Goal: Use online tool/utility: Utilize a website feature to perform a specific function

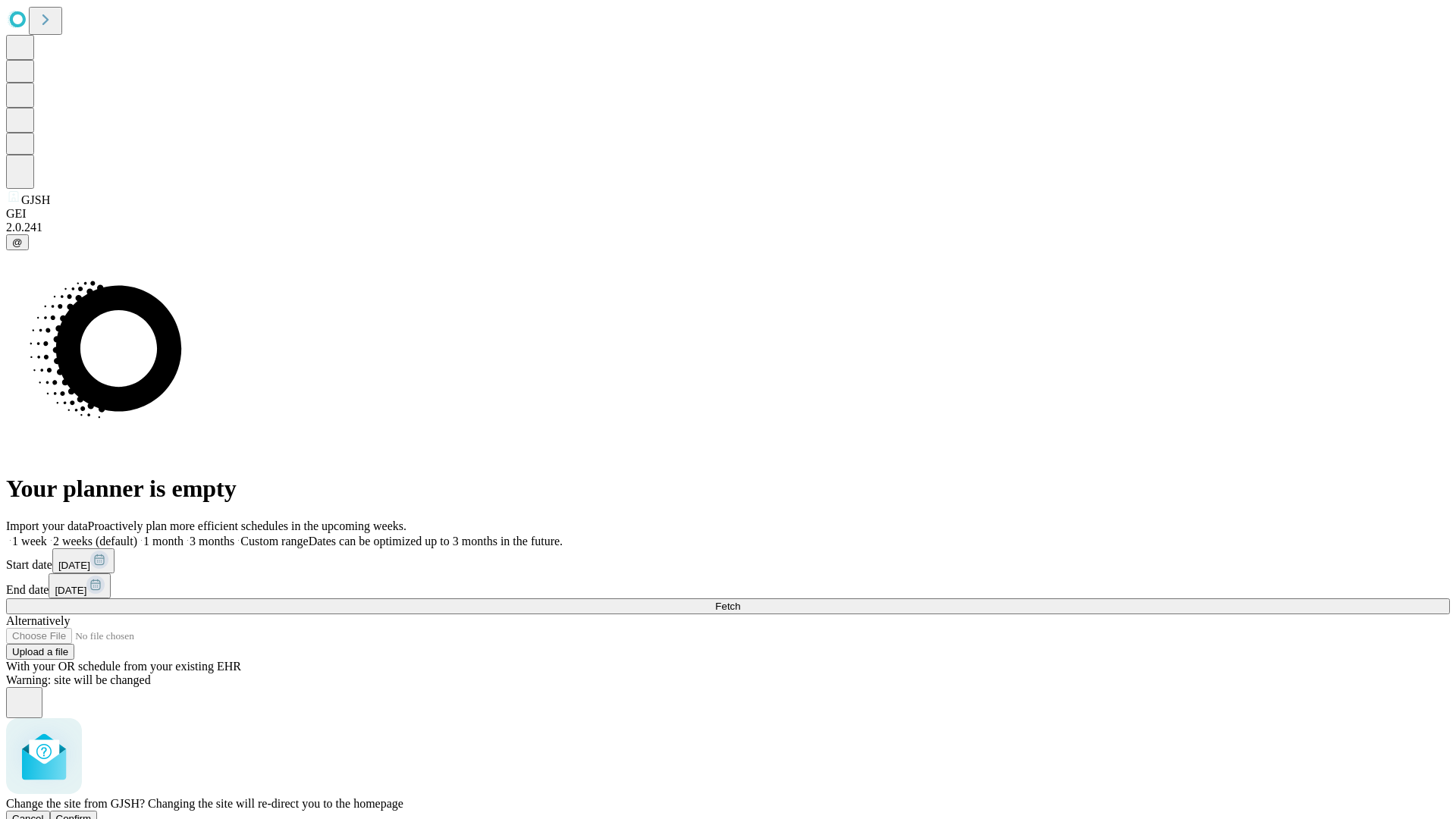
click at [92, 813] on span "Confirm" at bounding box center [74, 819] width 35 height 11
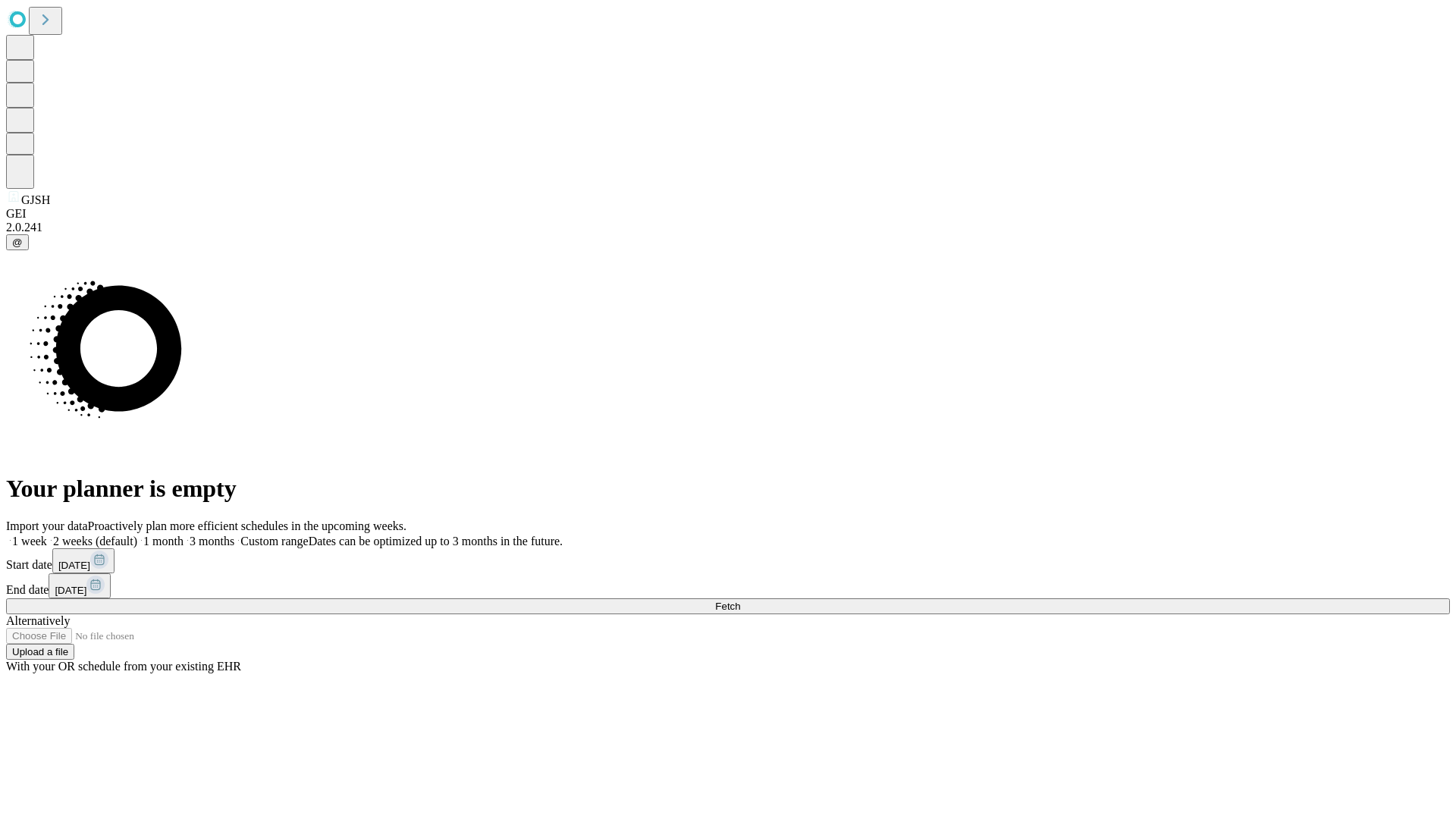
click at [137, 535] on label "2 weeks (default)" at bounding box center [92, 541] width 90 height 12
click at [740, 601] on span "Fetch" at bounding box center [728, 607] width 25 height 11
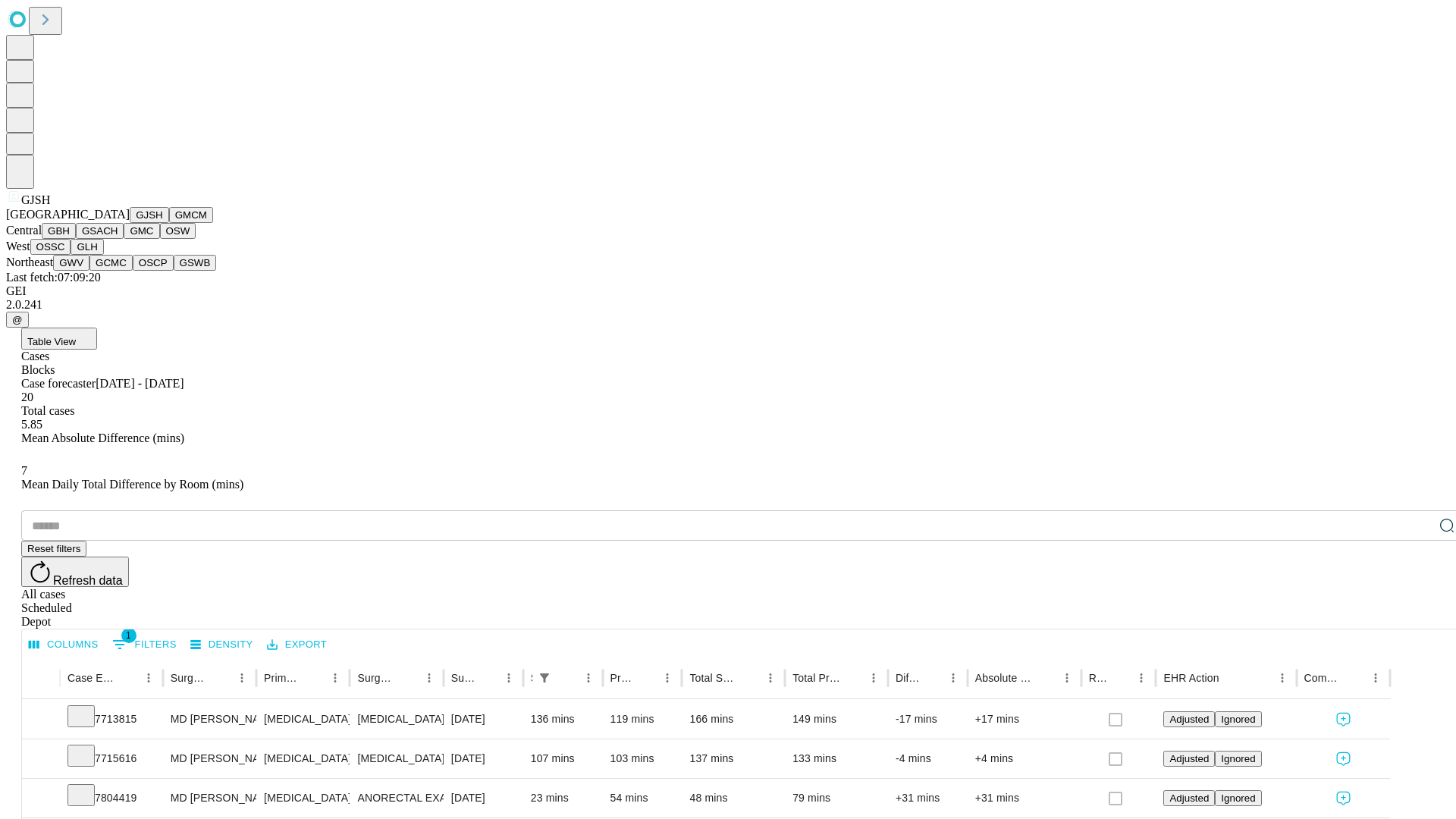
click at [169, 223] on button "GMCM" at bounding box center [191, 214] width 44 height 16
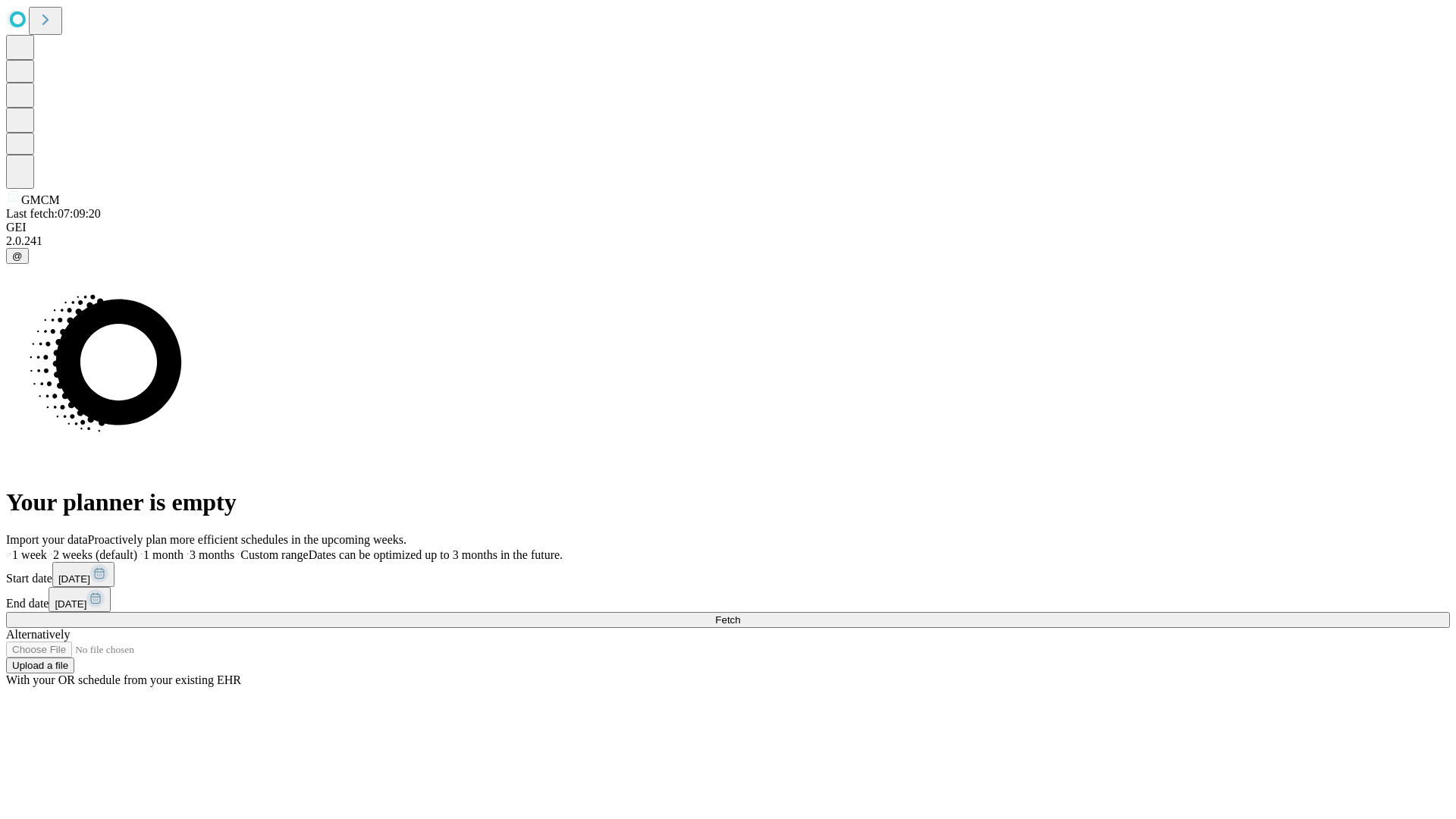
click at [137, 548] on label "2 weeks (default)" at bounding box center [92, 554] width 90 height 12
click at [740, 614] on span "Fetch" at bounding box center [728, 620] width 25 height 11
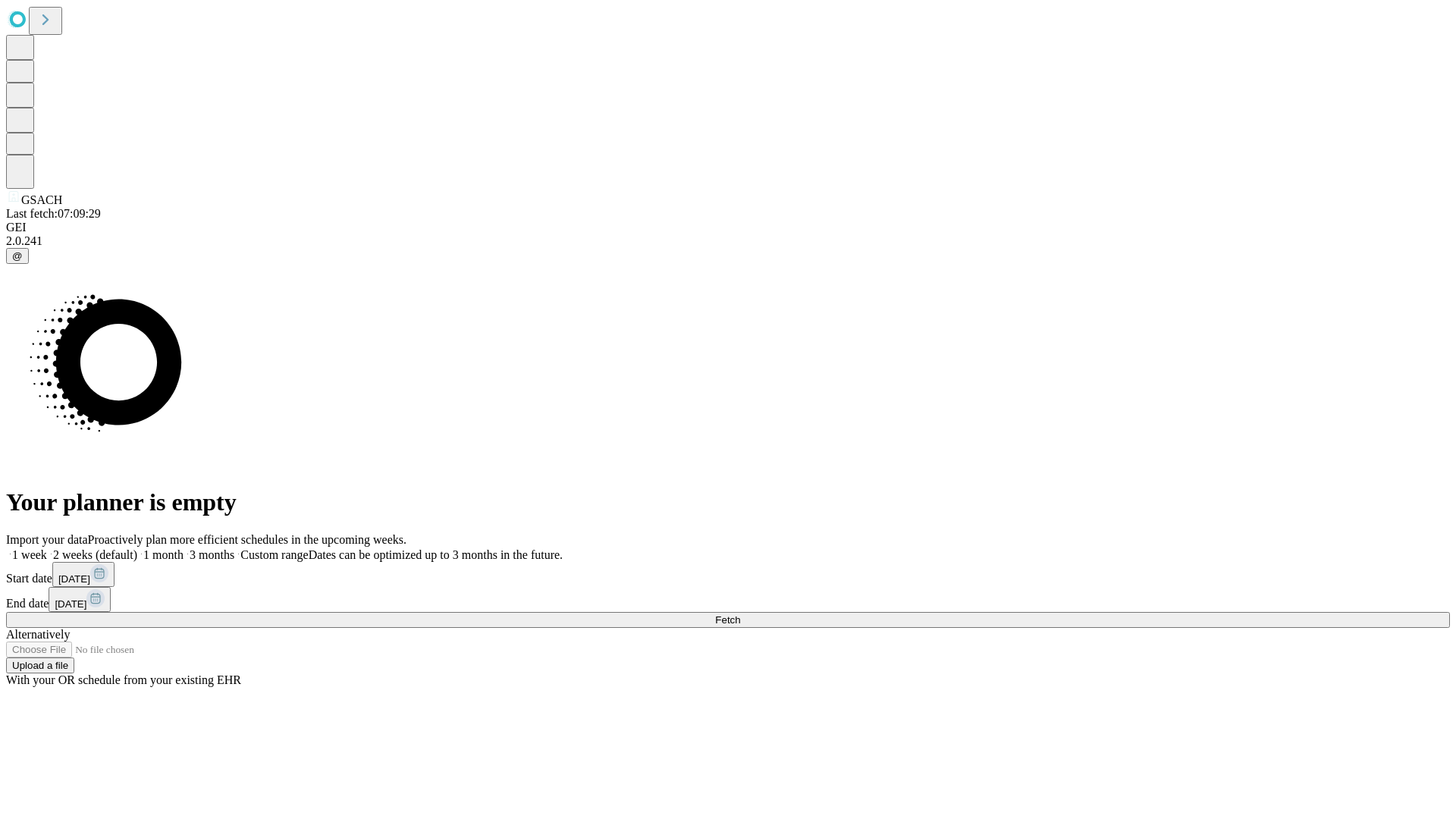
click at [137, 548] on label "2 weeks (default)" at bounding box center [92, 554] width 90 height 12
click at [740, 614] on span "Fetch" at bounding box center [728, 620] width 25 height 11
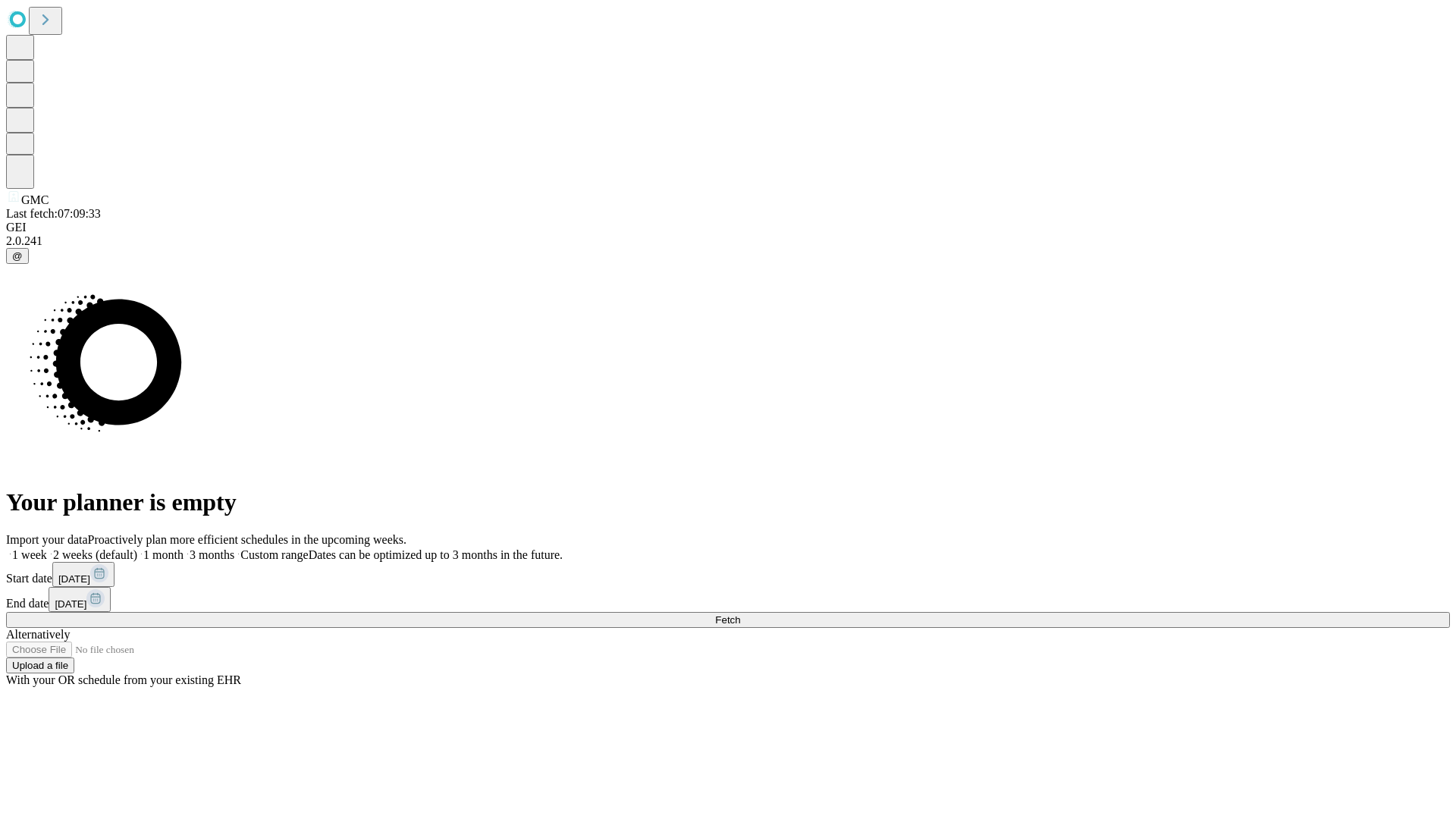
click at [137, 548] on label "2 weeks (default)" at bounding box center [92, 554] width 90 height 12
click at [740, 614] on span "Fetch" at bounding box center [728, 620] width 25 height 11
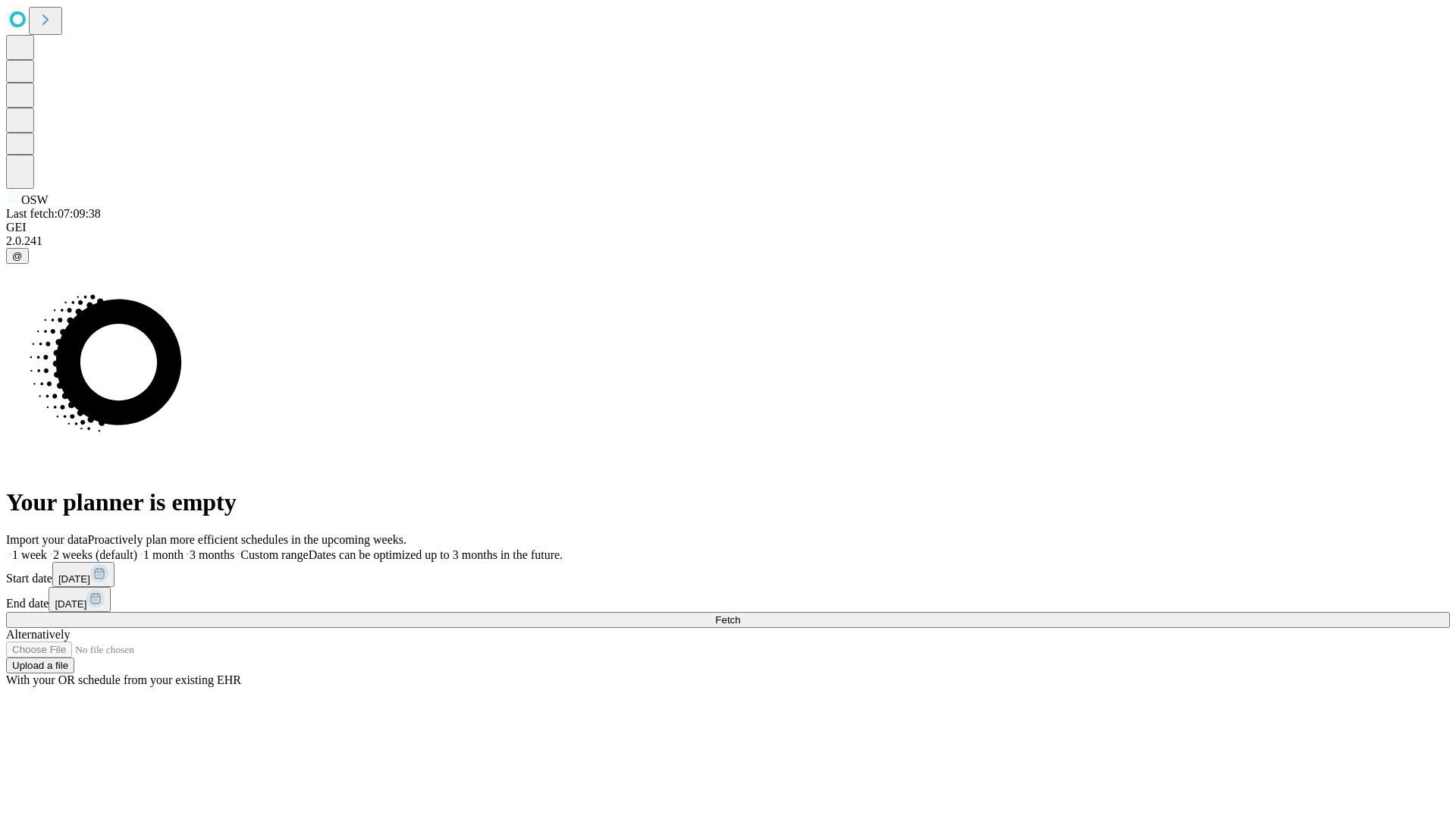
click at [137, 548] on label "2 weeks (default)" at bounding box center [92, 554] width 90 height 12
click at [740, 614] on span "Fetch" at bounding box center [728, 620] width 25 height 11
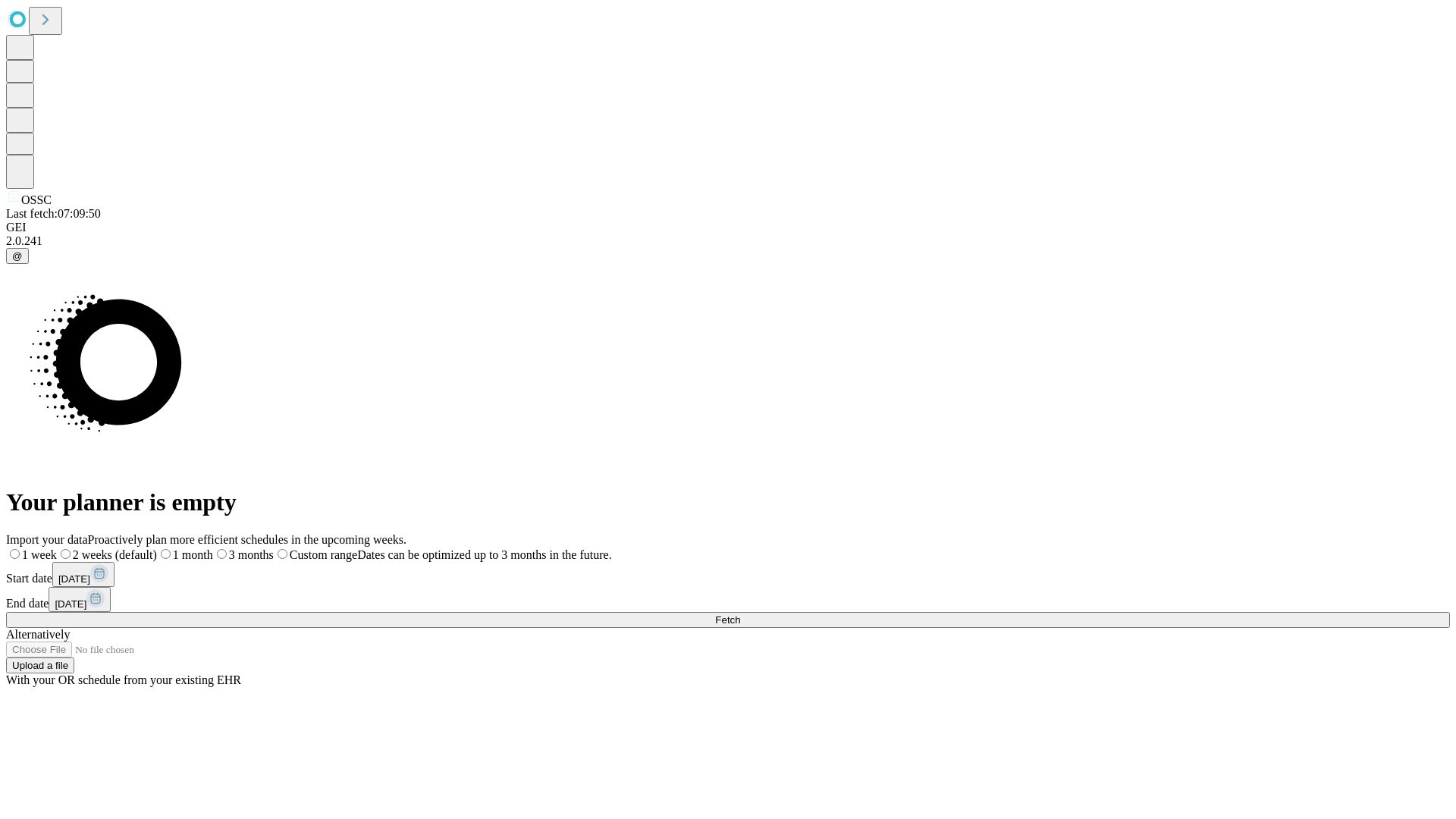
click at [157, 548] on label "2 weeks (default)" at bounding box center [106, 554] width 100 height 12
click at [740, 614] on span "Fetch" at bounding box center [728, 620] width 25 height 11
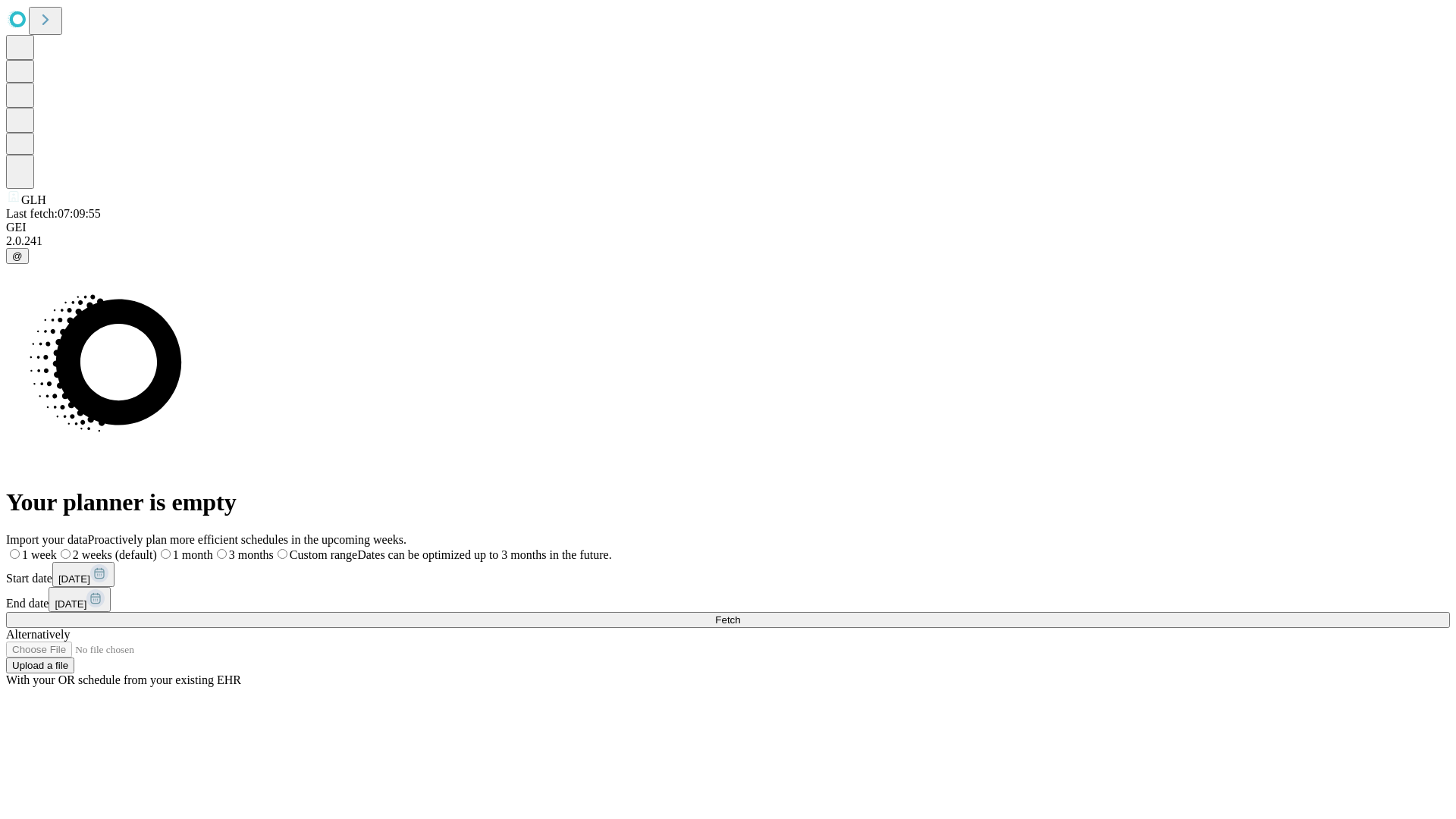
click at [157, 548] on label "2 weeks (default)" at bounding box center [106, 554] width 100 height 12
click at [740, 614] on span "Fetch" at bounding box center [728, 620] width 25 height 11
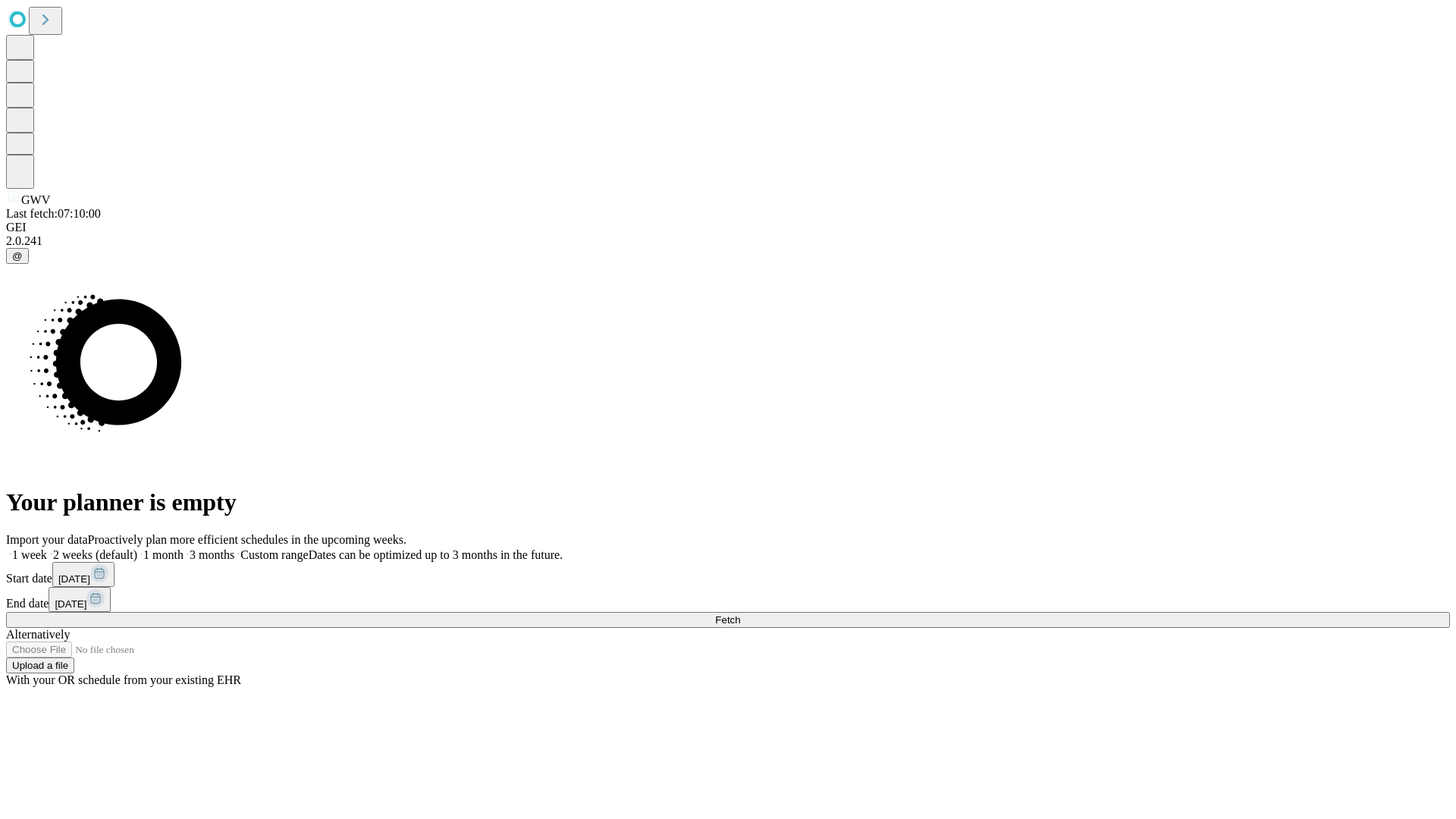
click at [740, 614] on span "Fetch" at bounding box center [728, 620] width 25 height 11
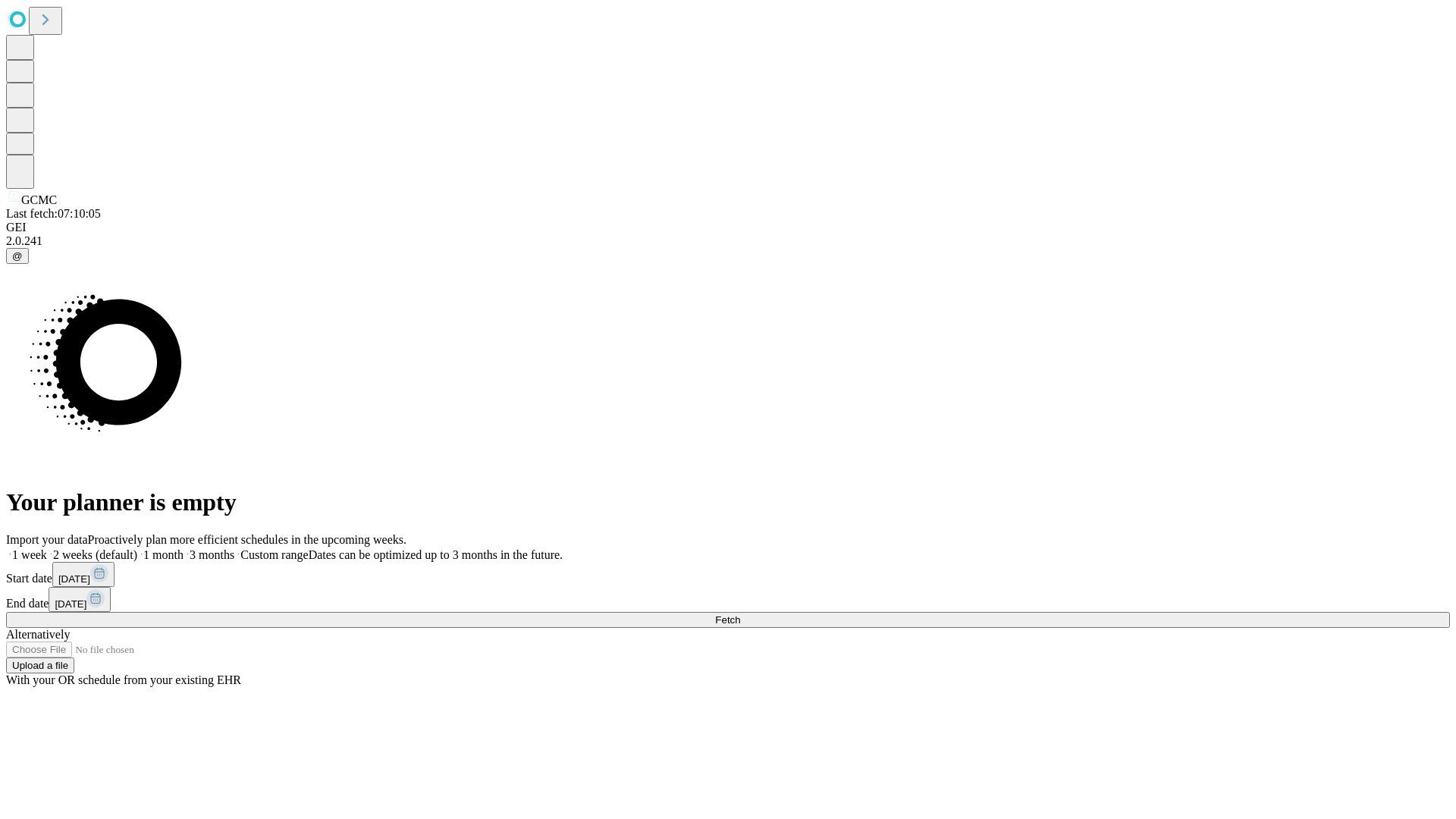
click at [740, 614] on span "Fetch" at bounding box center [728, 620] width 25 height 11
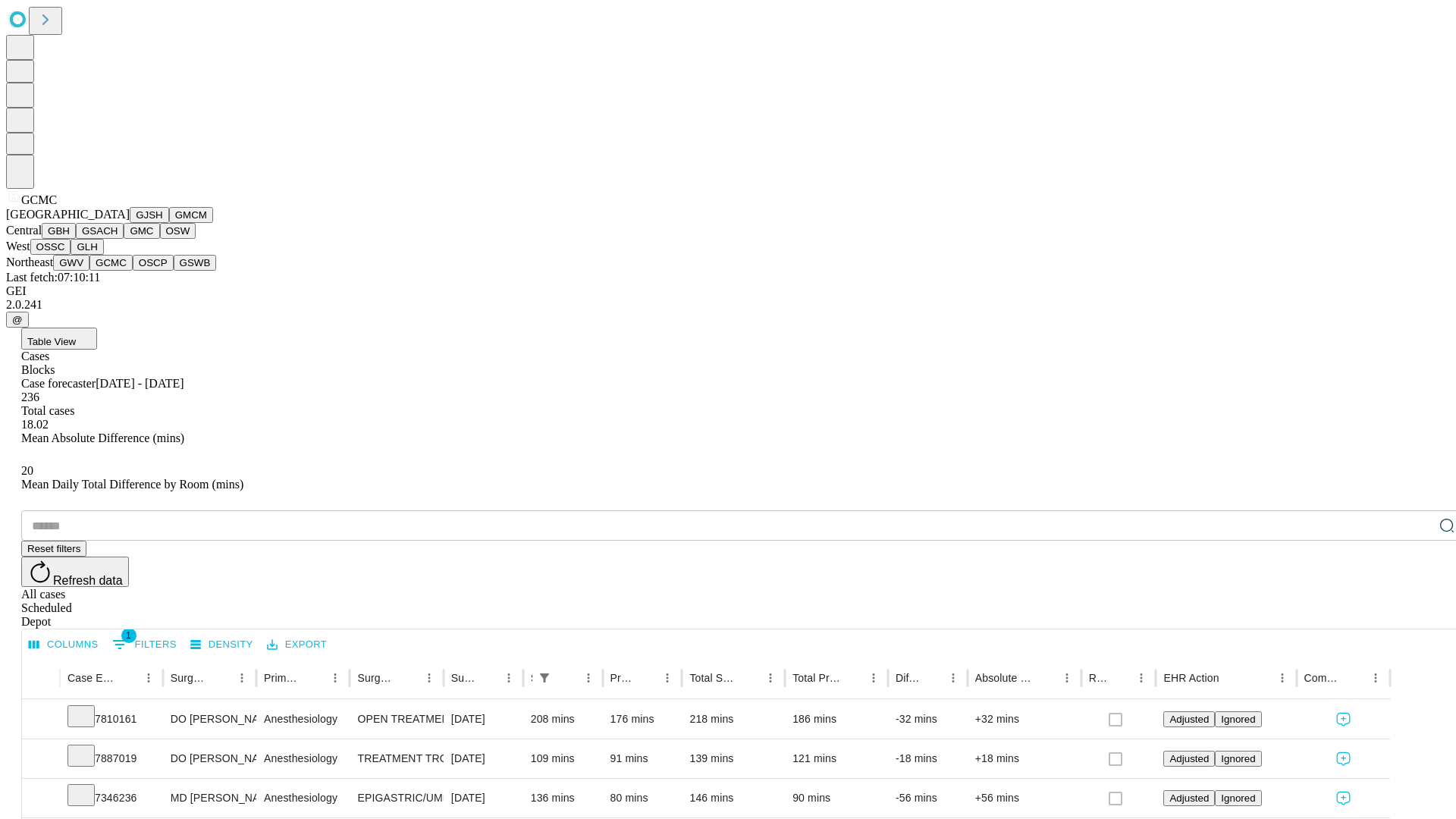
click at [133, 271] on button "OSCP" at bounding box center [153, 262] width 41 height 16
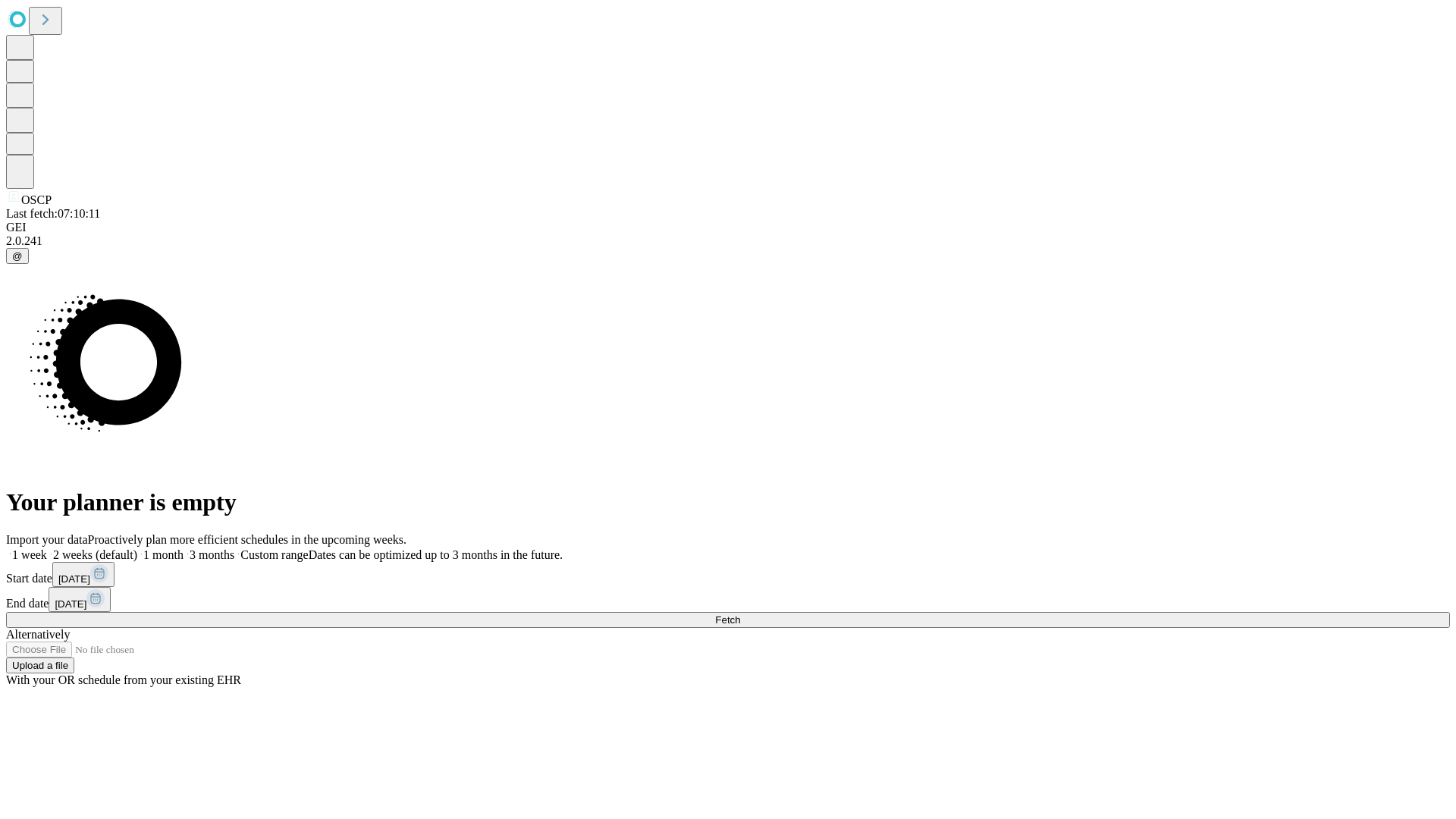
click at [137, 548] on label "2 weeks (default)" at bounding box center [92, 554] width 90 height 12
click at [740, 614] on span "Fetch" at bounding box center [728, 620] width 25 height 11
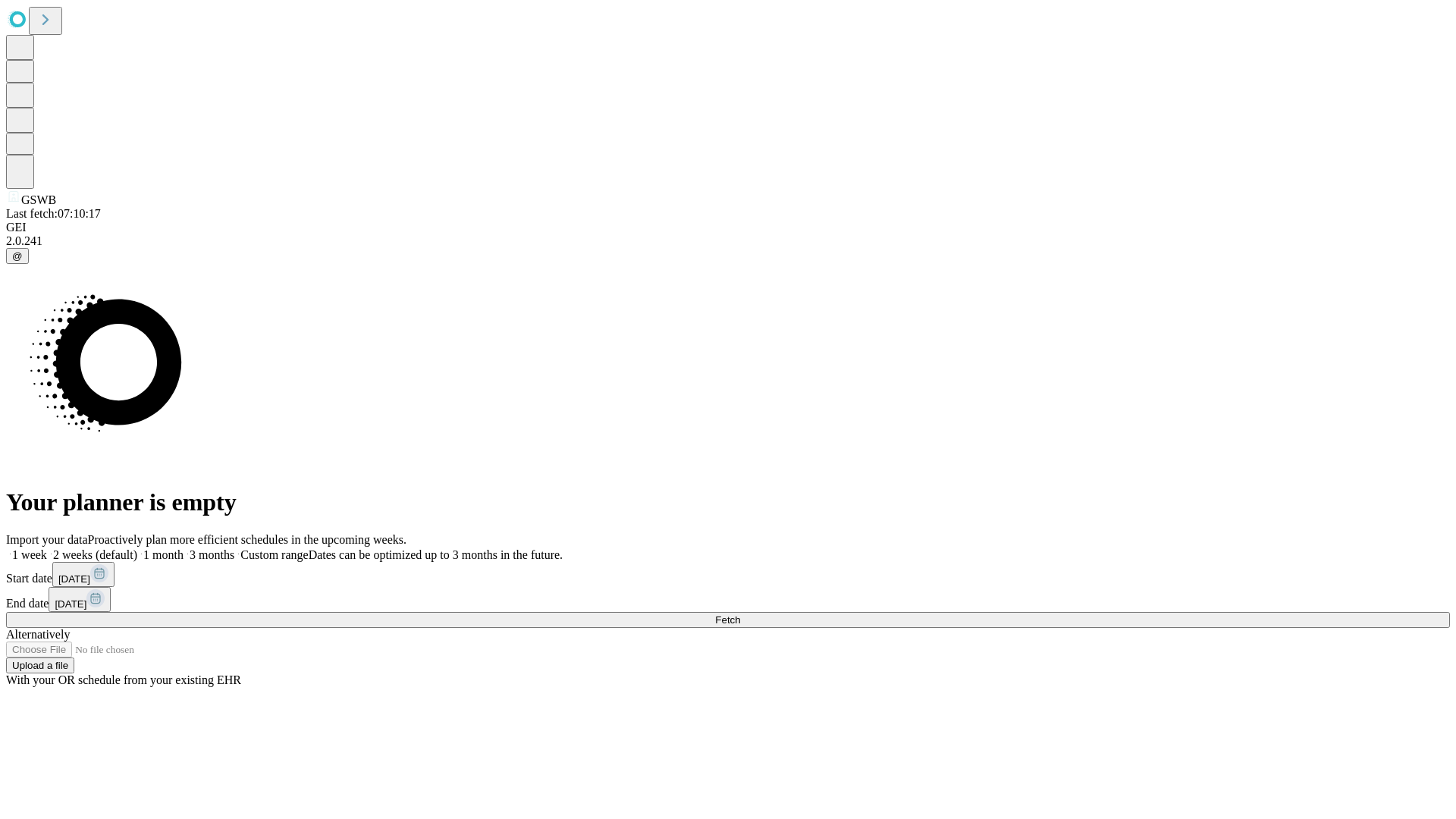
click at [137, 548] on label "2 weeks (default)" at bounding box center [92, 554] width 90 height 12
click at [740, 614] on span "Fetch" at bounding box center [728, 620] width 25 height 11
